Goal: Navigation & Orientation: Find specific page/section

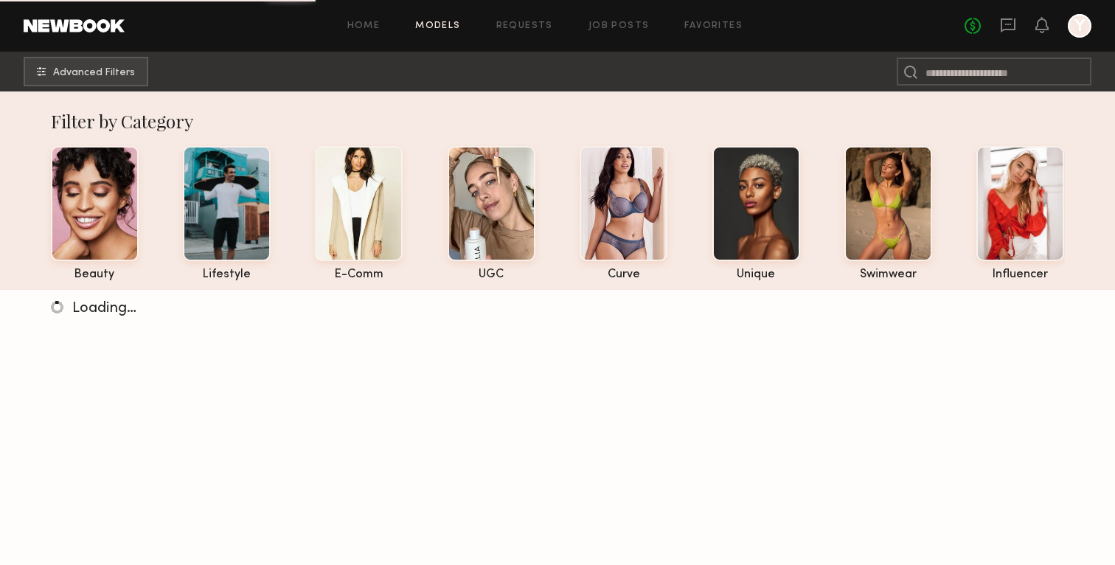
click at [1082, 27] on div at bounding box center [1080, 26] width 24 height 24
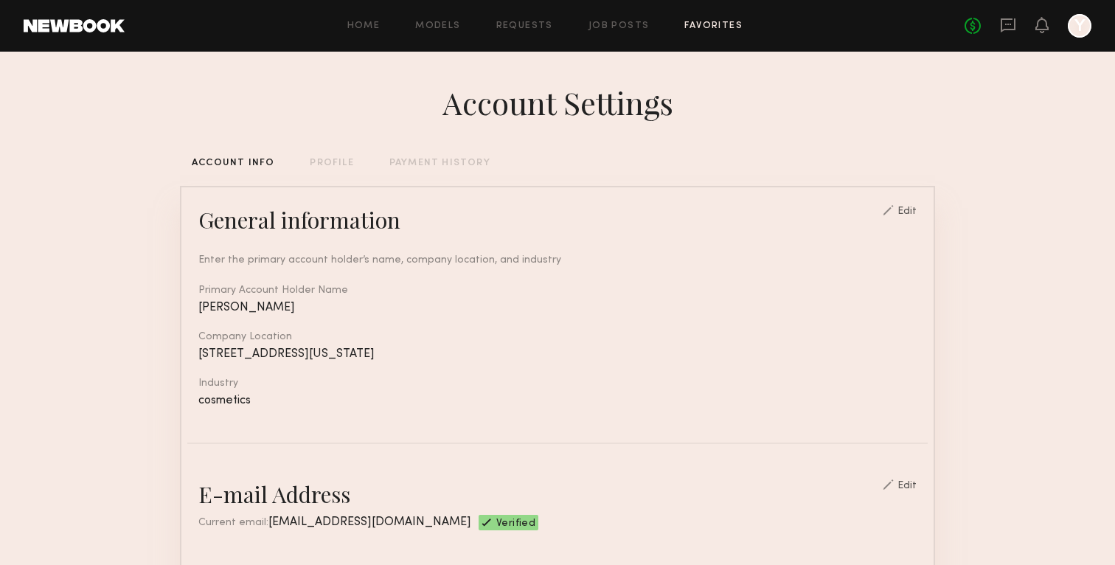
click at [732, 25] on link "Favorites" at bounding box center [713, 26] width 58 height 10
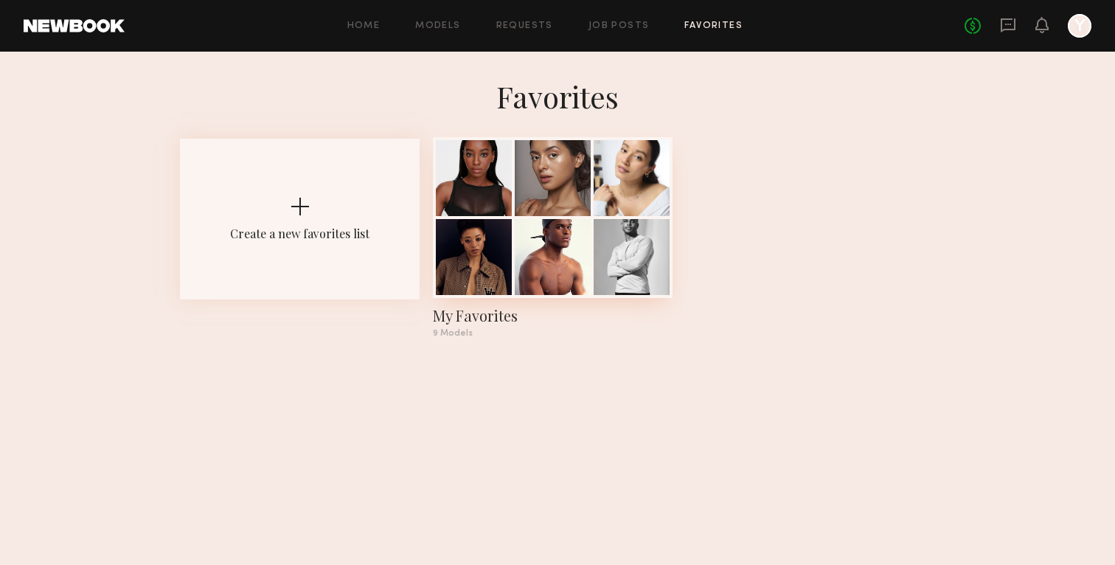
click at [446, 164] on div at bounding box center [474, 178] width 76 height 76
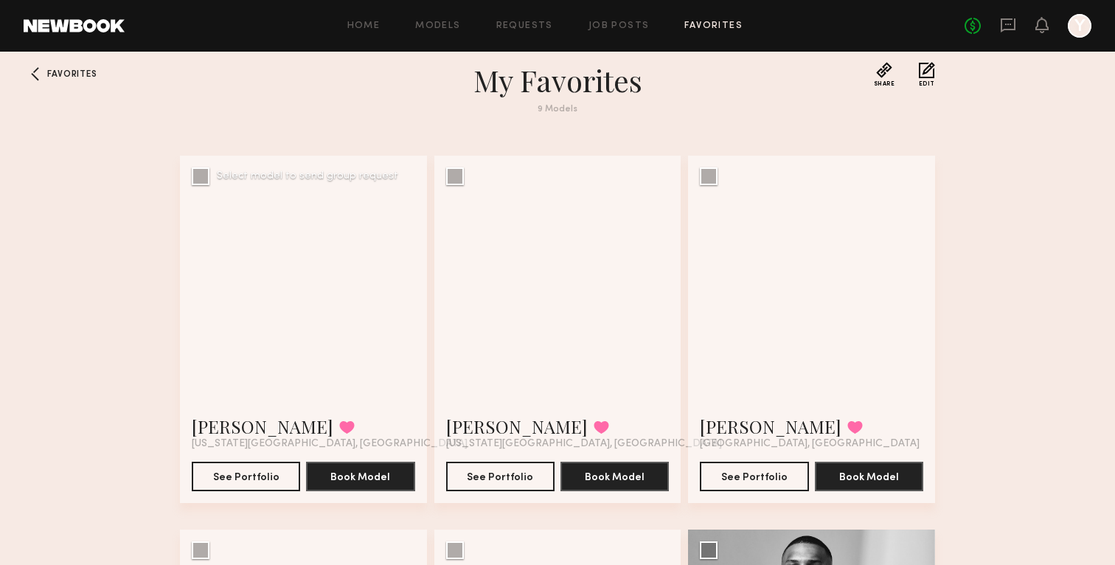
scroll to position [29, 0]
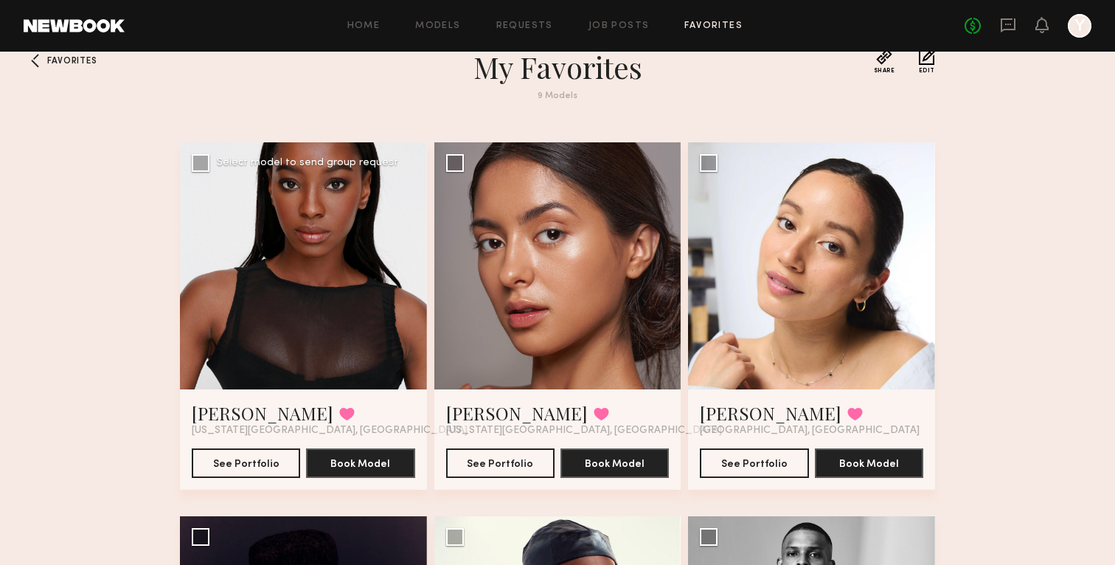
click at [261, 309] on div at bounding box center [303, 265] width 247 height 247
click at [319, 229] on div at bounding box center [303, 265] width 247 height 247
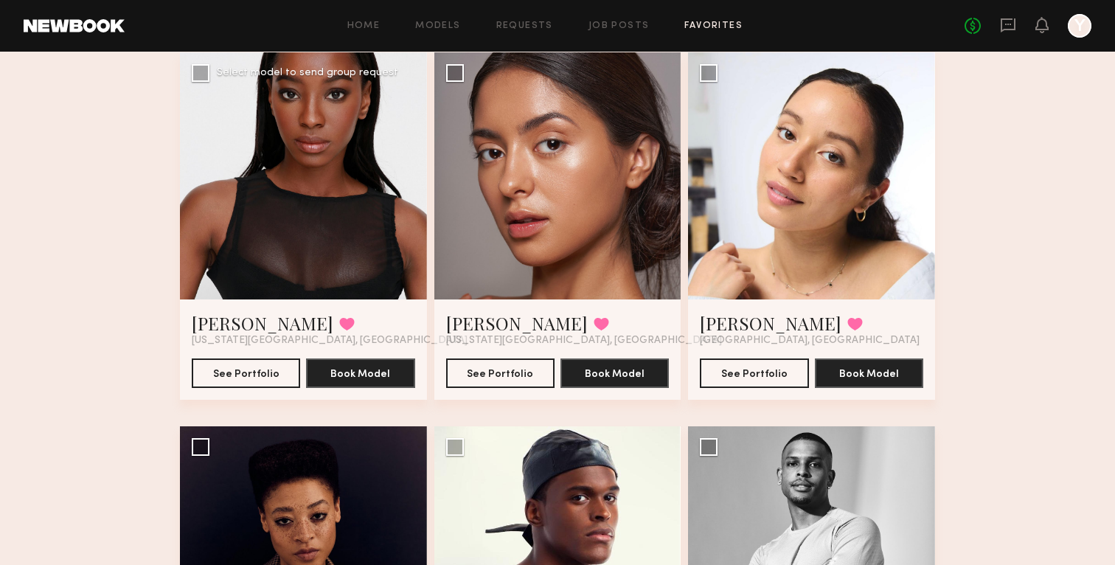
scroll to position [153, 0]
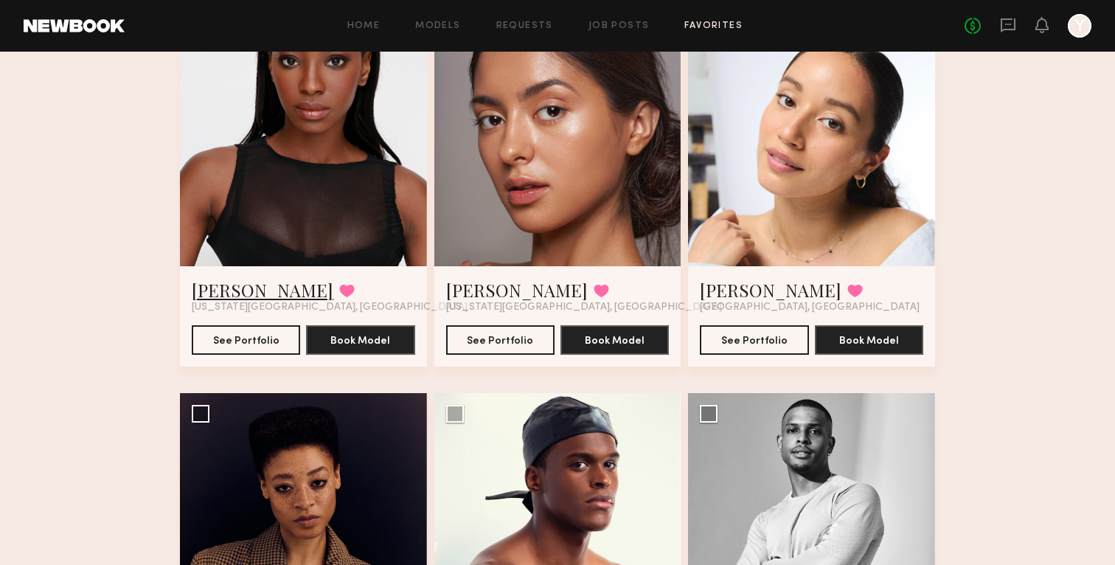
click at [258, 296] on link "[PERSON_NAME]" at bounding box center [263, 290] width 142 height 24
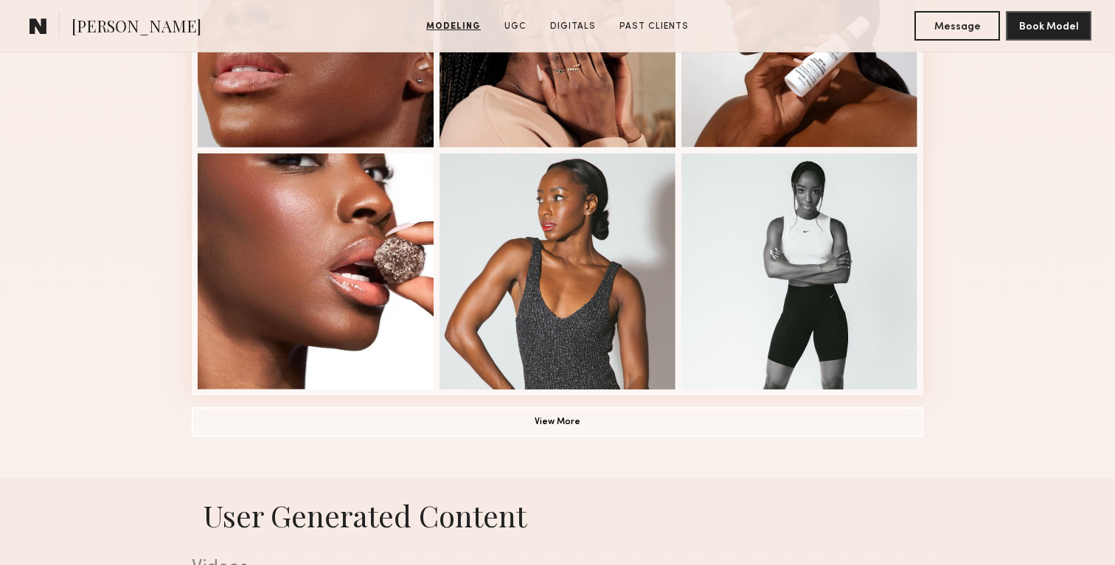
scroll to position [1044, 0]
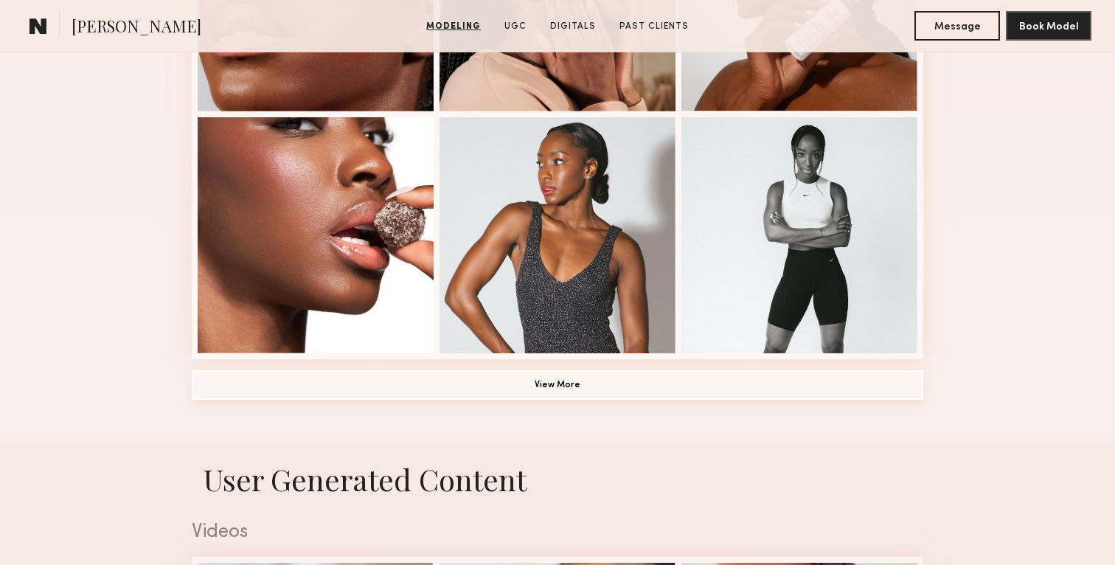
click at [608, 389] on button "View More" at bounding box center [558, 384] width 732 height 29
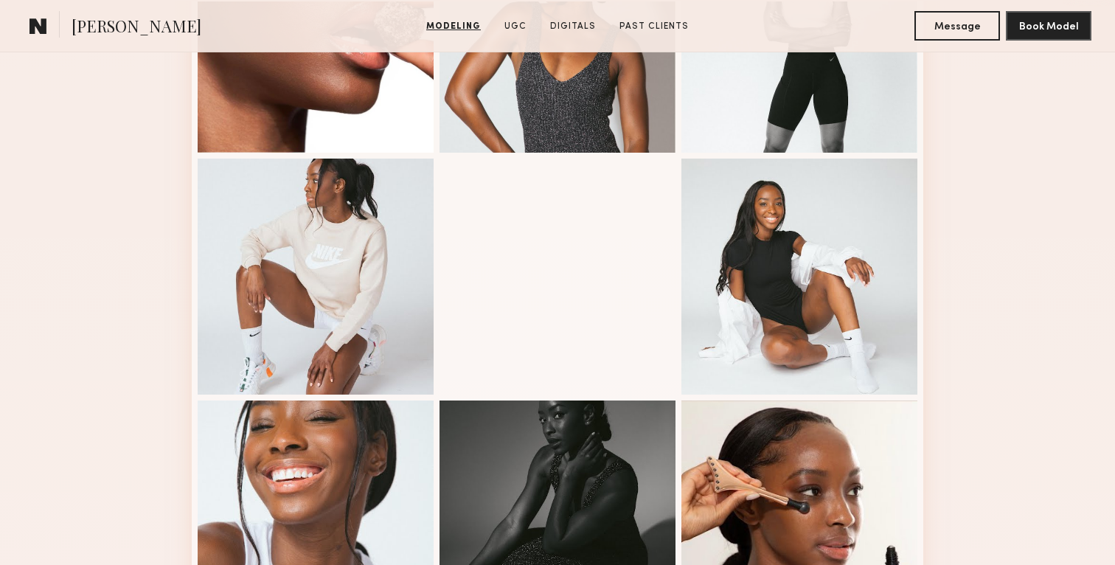
scroll to position [1330, 0]
